Goal: Book appointment/travel/reservation

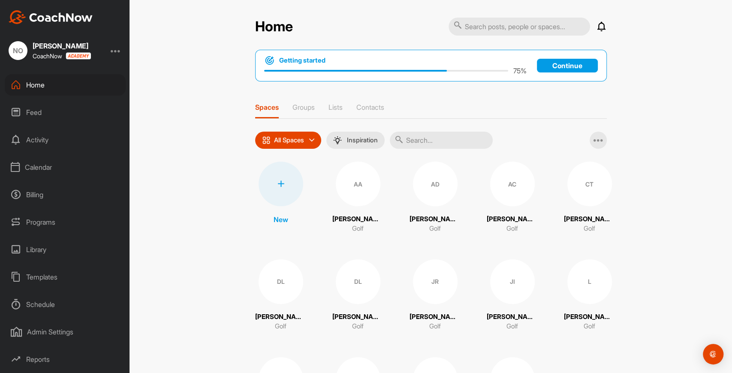
click at [32, 165] on div "Calendar" at bounding box center [65, 167] width 121 height 21
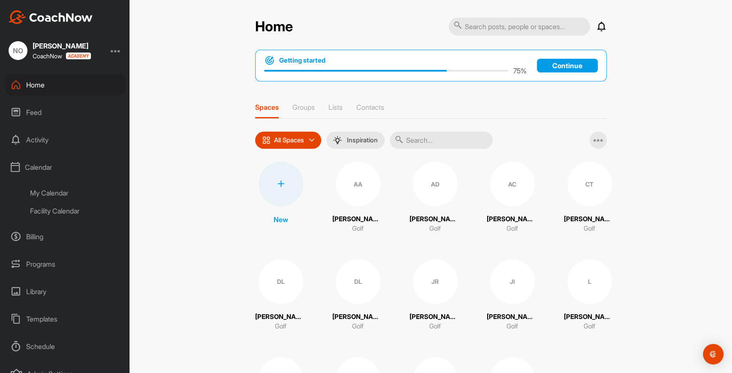
click at [53, 215] on div "Facility Calendar" at bounding box center [75, 211] width 102 height 18
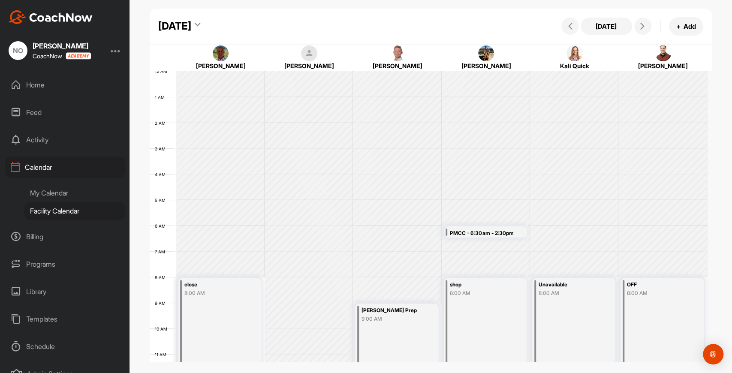
scroll to position [149, 0]
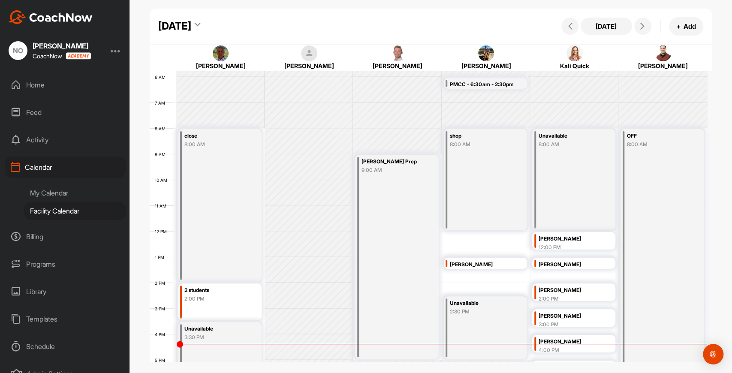
click at [191, 24] on div "[DATE]" at bounding box center [174, 25] width 33 height 15
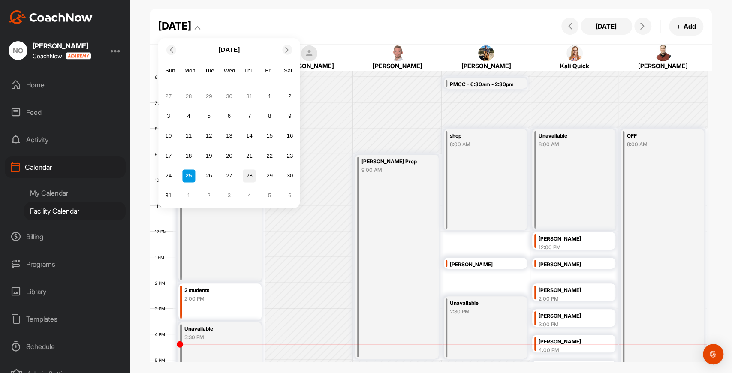
click at [250, 177] on div "28" at bounding box center [249, 175] width 13 height 13
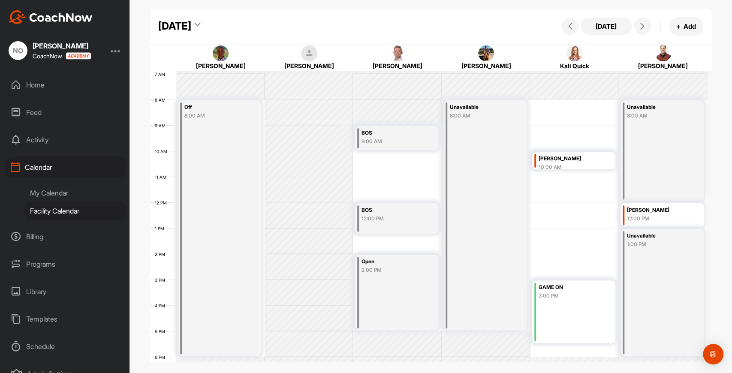
scroll to position [120, 0]
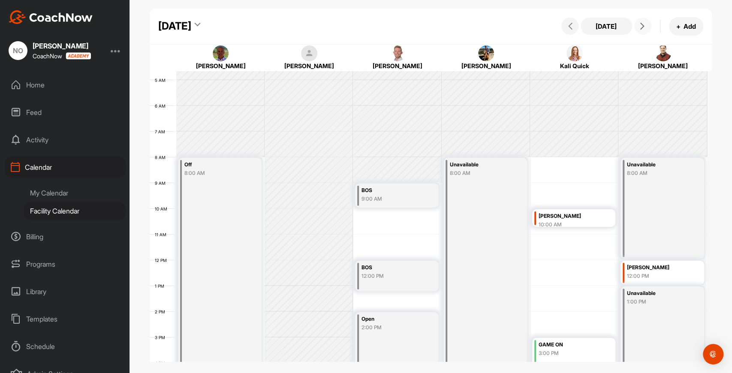
click at [640, 27] on icon at bounding box center [642, 26] width 7 height 7
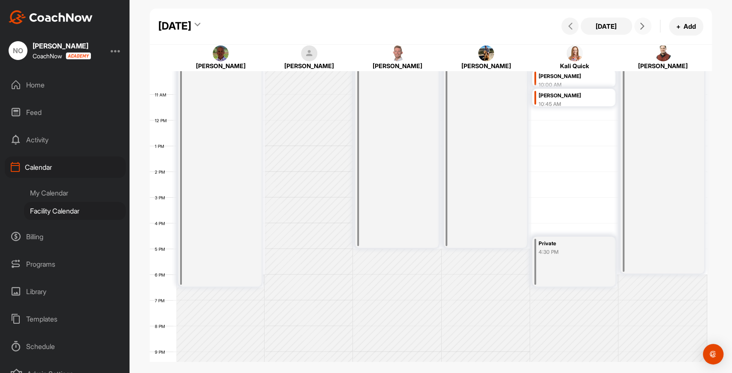
scroll to position [206, 0]
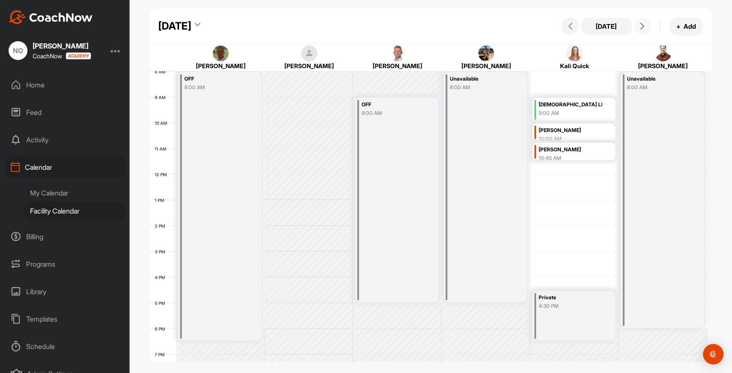
click at [644, 27] on icon at bounding box center [642, 26] width 7 height 7
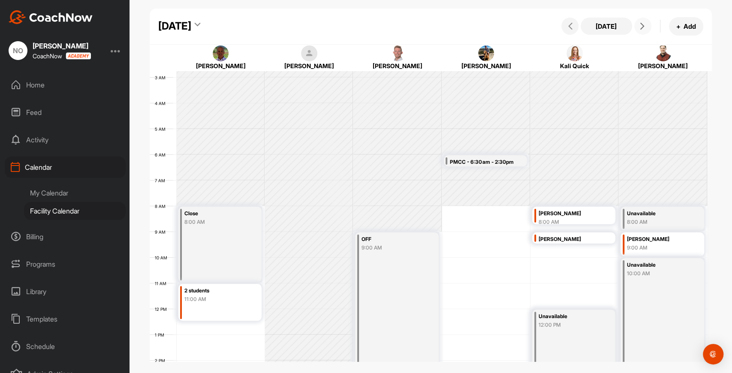
scroll to position [63, 0]
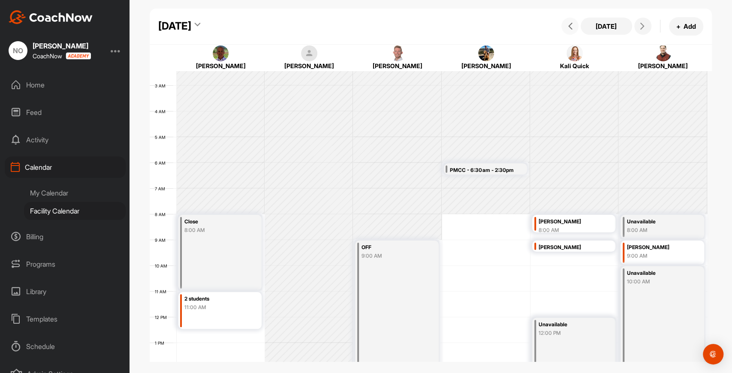
click at [573, 27] on icon at bounding box center [570, 26] width 7 height 7
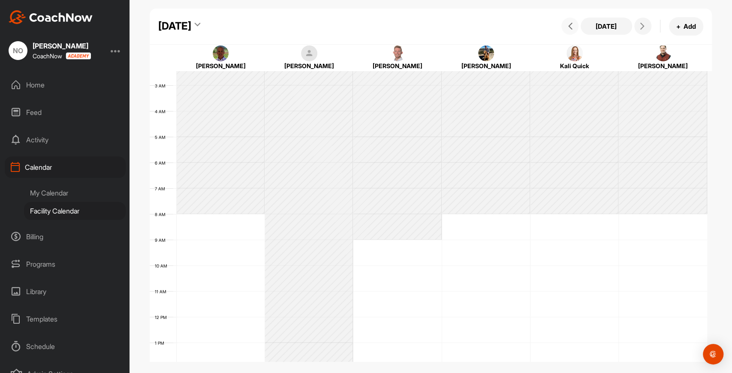
scroll to position [149, 0]
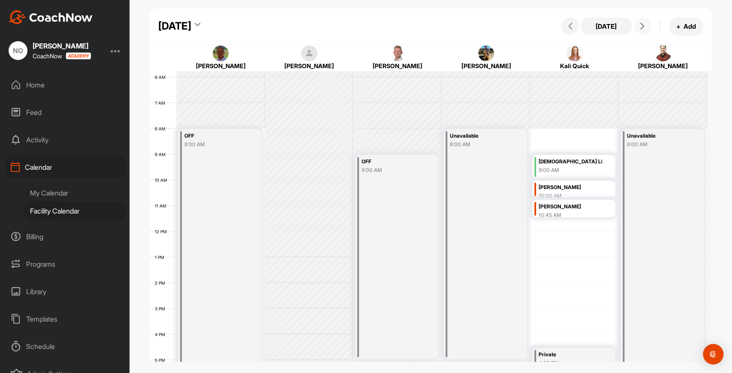
click at [645, 28] on icon at bounding box center [642, 26] width 7 height 7
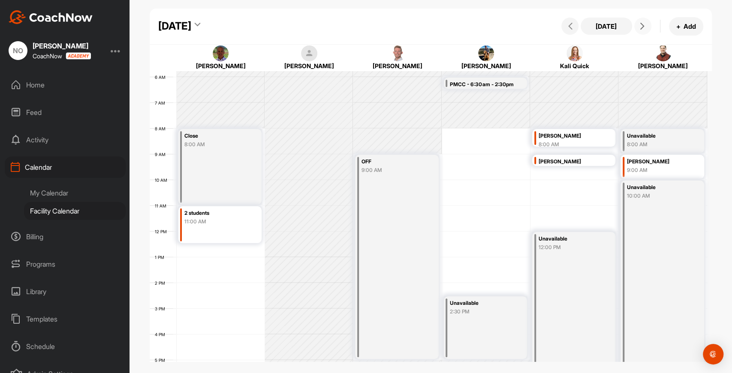
click at [640, 27] on icon at bounding box center [642, 26] width 7 height 7
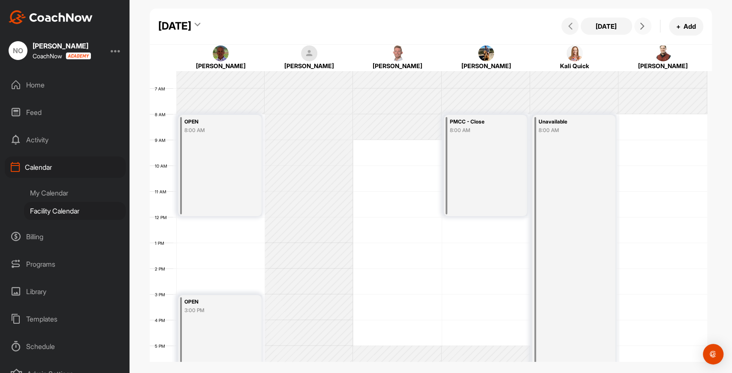
scroll to position [178, 0]
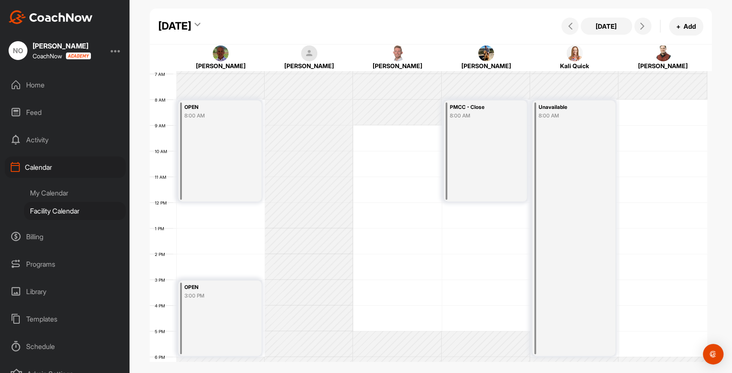
click at [57, 208] on div "Facility Calendar" at bounding box center [75, 211] width 102 height 18
click at [570, 23] on icon at bounding box center [570, 26] width 7 height 7
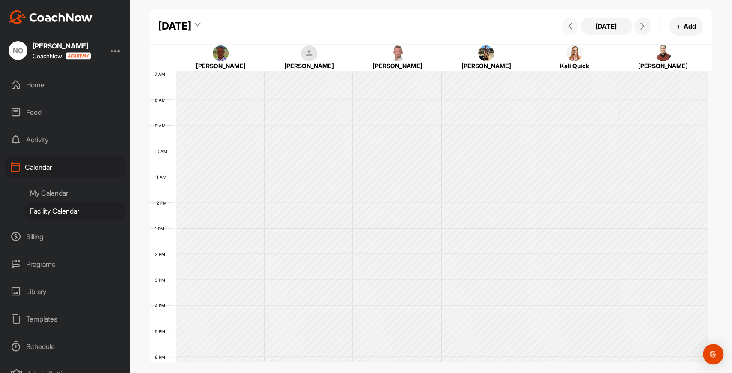
scroll to position [149, 0]
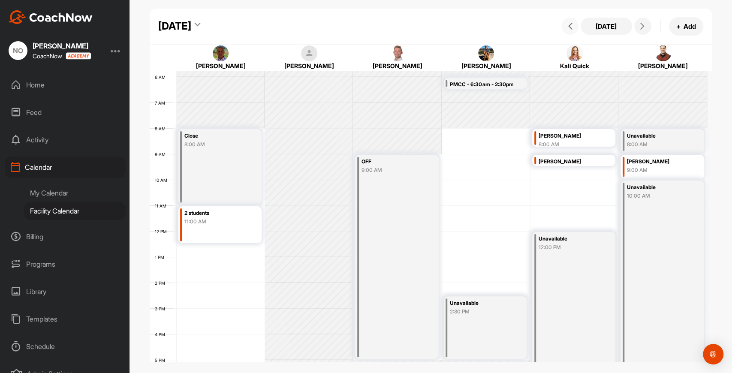
click at [570, 23] on icon at bounding box center [570, 26] width 7 height 7
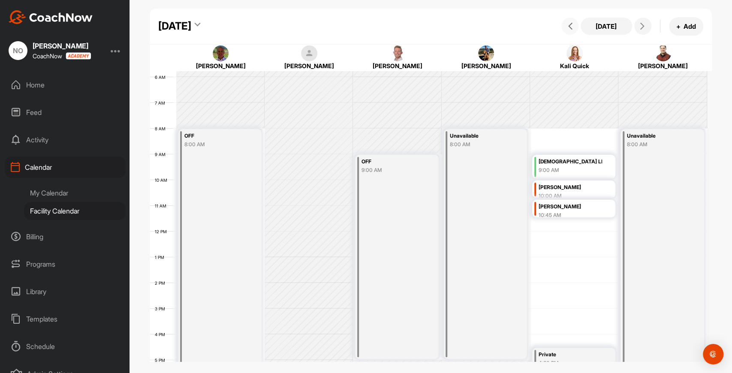
click at [570, 23] on icon at bounding box center [570, 26] width 7 height 7
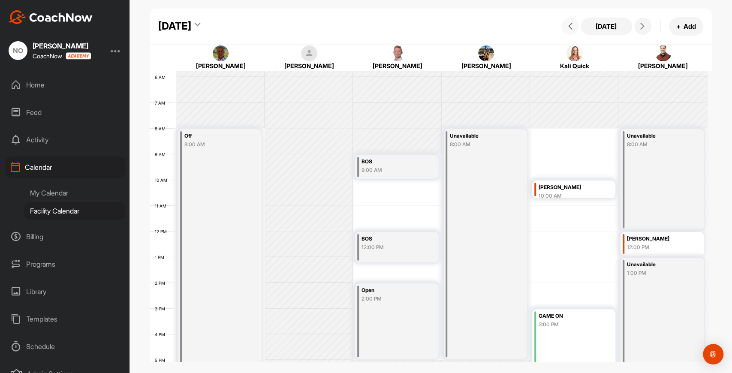
click at [570, 23] on icon at bounding box center [570, 26] width 7 height 7
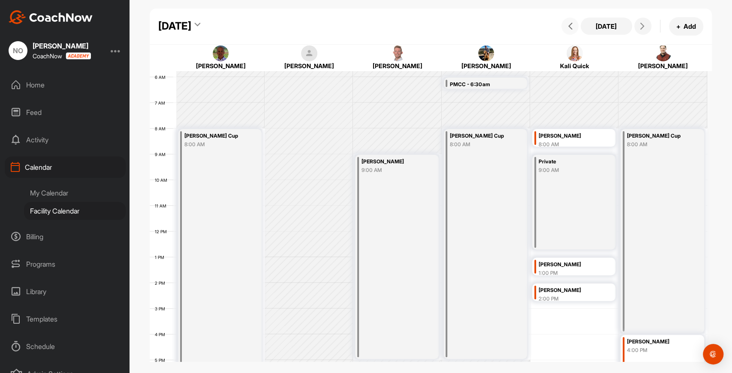
click at [569, 27] on icon at bounding box center [570, 26] width 7 height 7
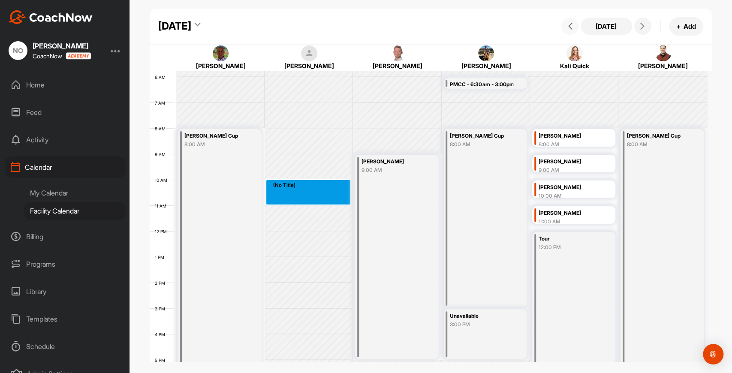
drag, startPoint x: 294, startPoint y: 182, endPoint x: 292, endPoint y: 196, distance: 14.4
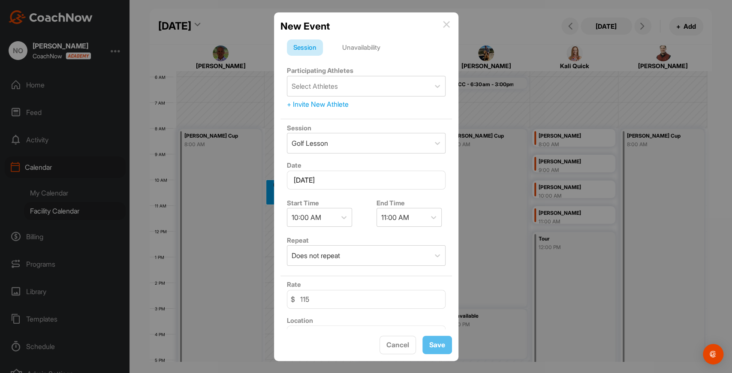
click at [362, 52] on div "Unavailability" at bounding box center [361, 47] width 51 height 16
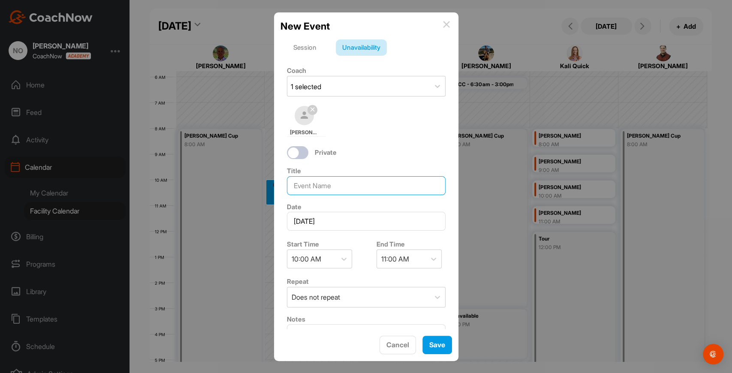
click at [334, 184] on input at bounding box center [366, 185] width 159 height 19
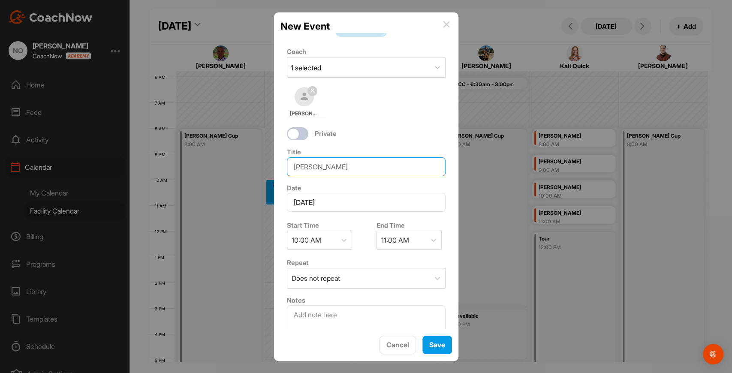
scroll to position [28, 0]
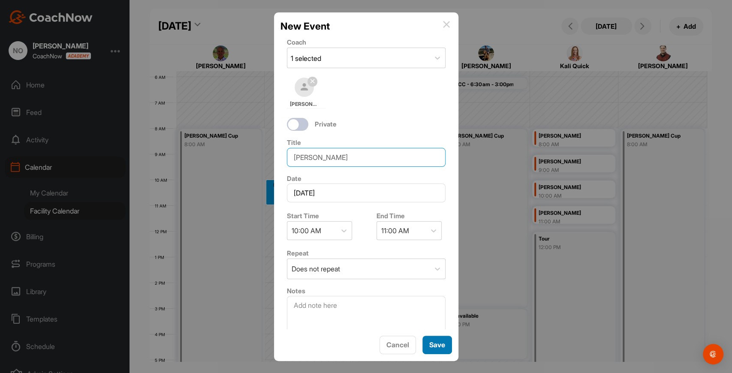
type input "[PERSON_NAME]"
click at [439, 340] on button "Save" at bounding box center [437, 345] width 30 height 18
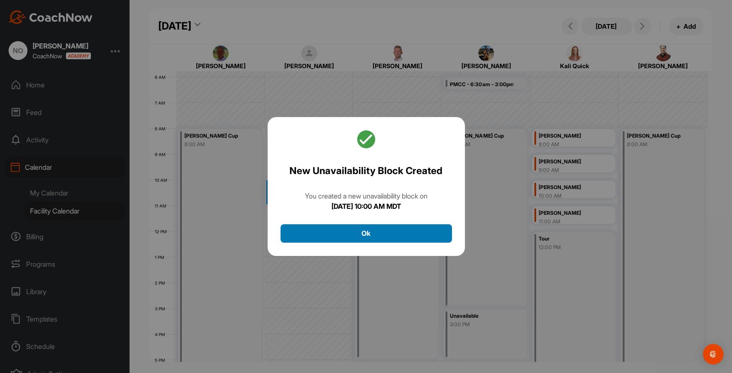
click at [391, 234] on button "Ok" at bounding box center [366, 233] width 172 height 18
